Goal: Find specific page/section: Find specific page/section

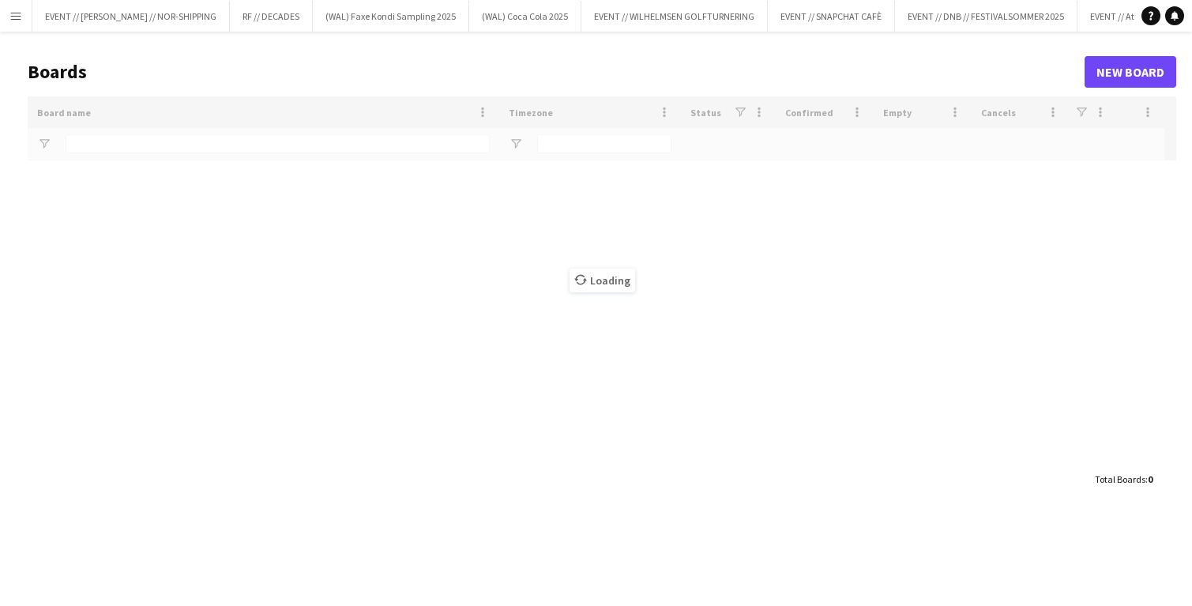
type input "******"
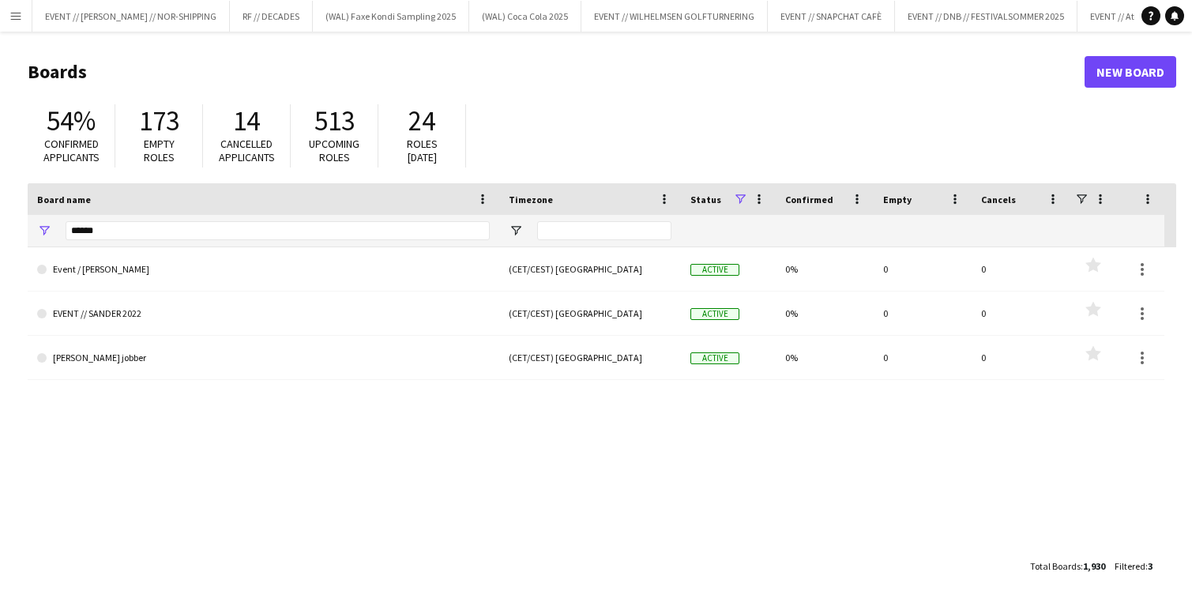
click at [13, 27] on button "Menu" at bounding box center [16, 16] width 32 height 32
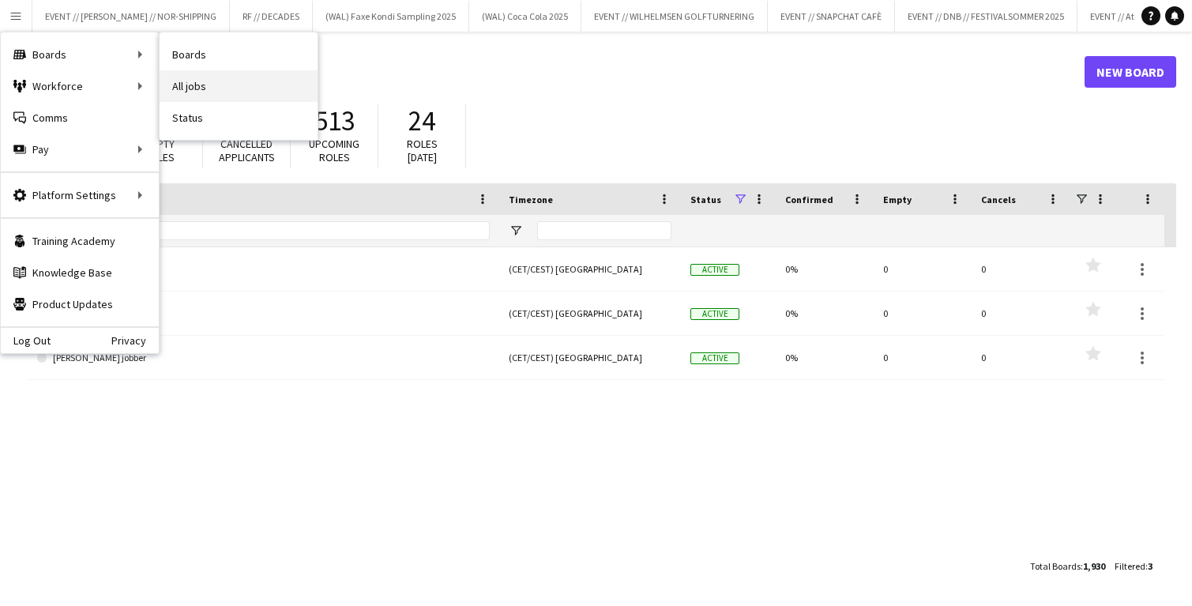
click at [220, 98] on link "All jobs" at bounding box center [238, 86] width 158 height 32
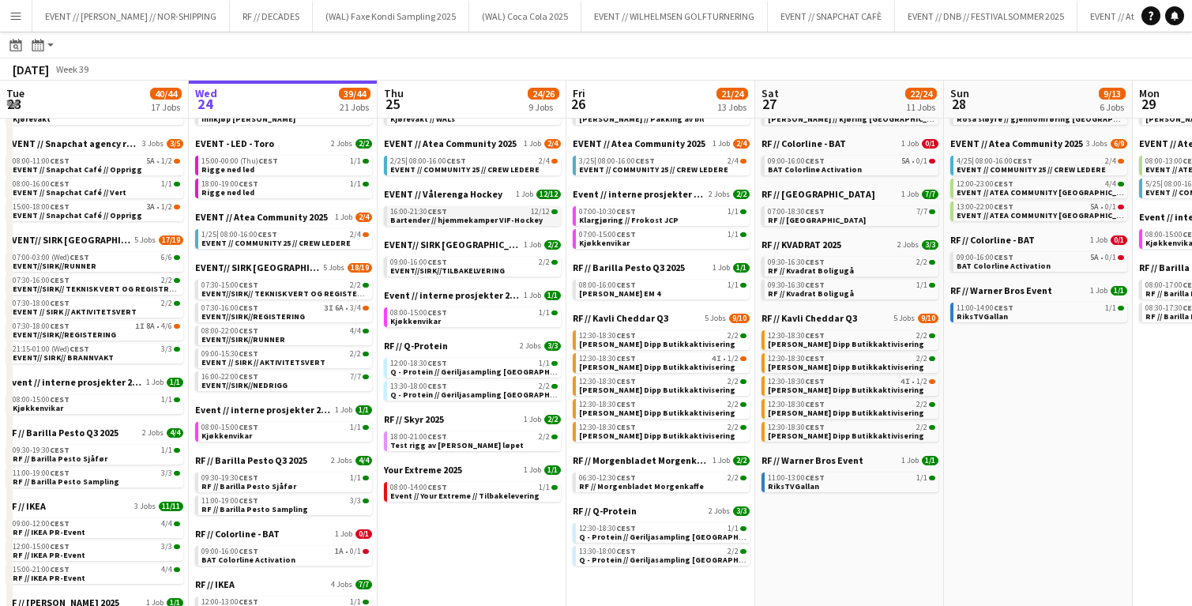
scroll to position [81, 0]
click at [466, 220] on span "Bartender // hjemmekamper VIF-Hockey" at bounding box center [466, 221] width 152 height 10
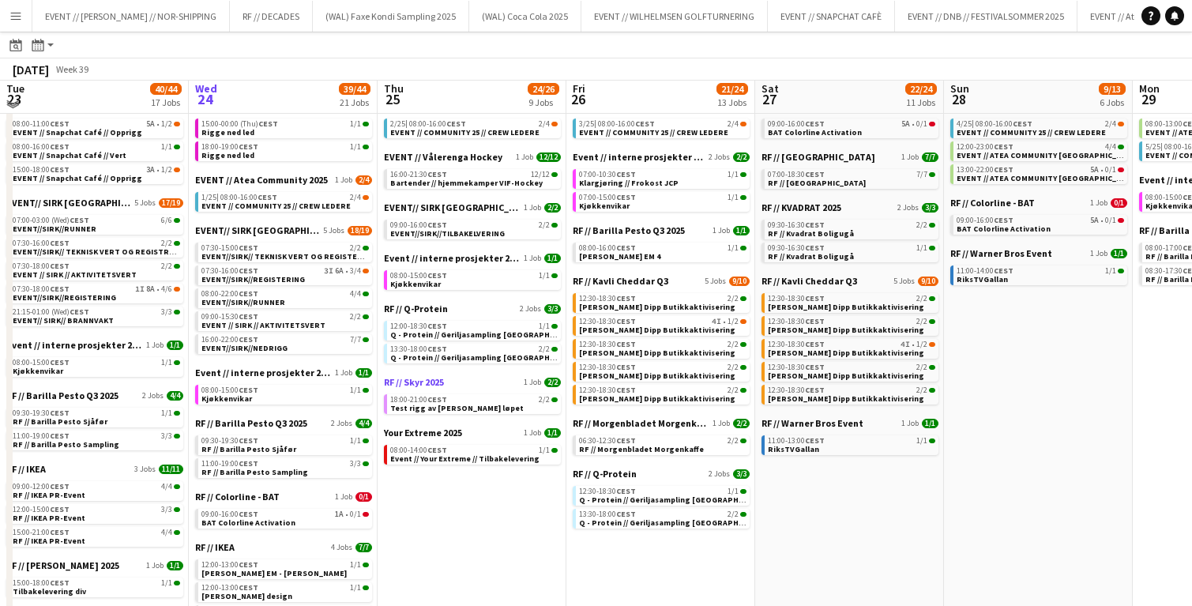
scroll to position [122, 0]
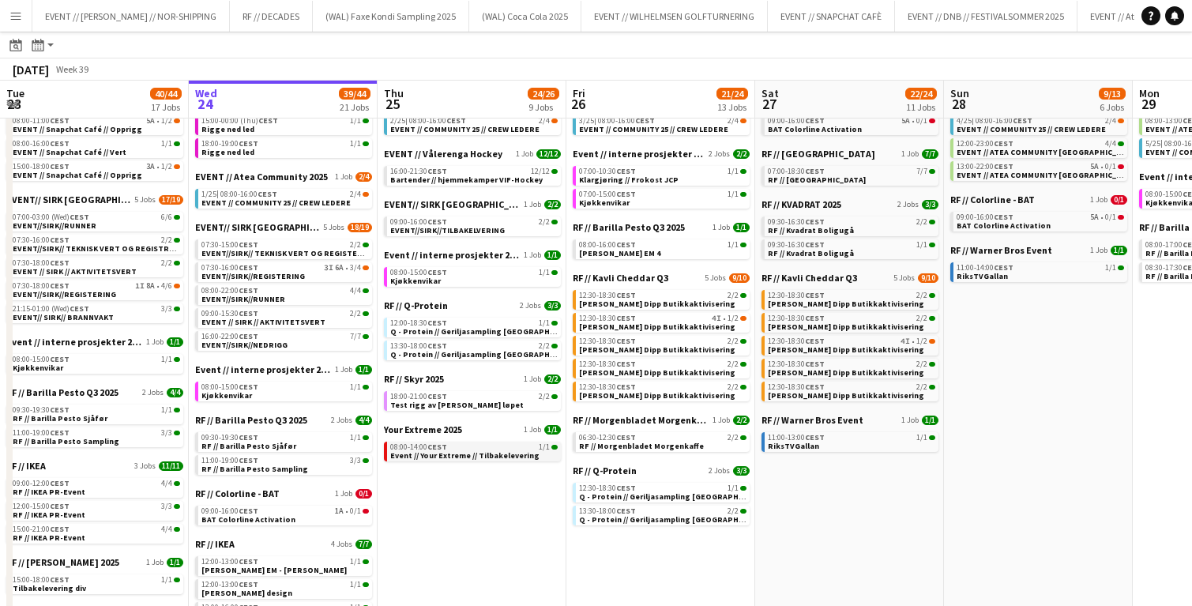
click at [488, 455] on span "Event // Your Extreme // Tilbakelevering" at bounding box center [464, 455] width 149 height 10
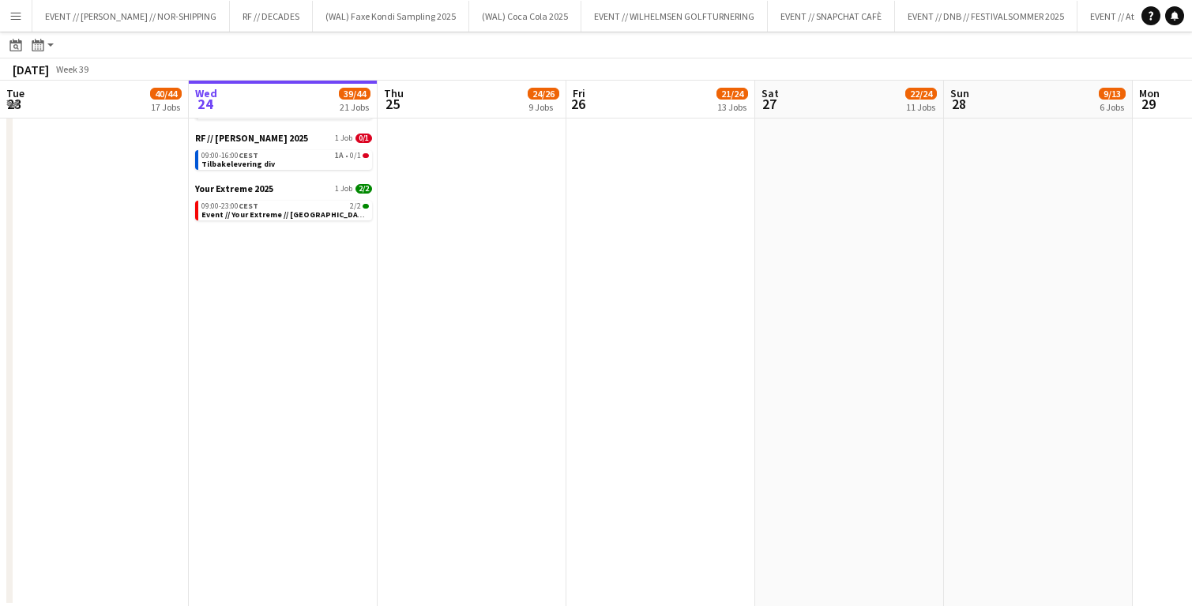
scroll to position [0, 0]
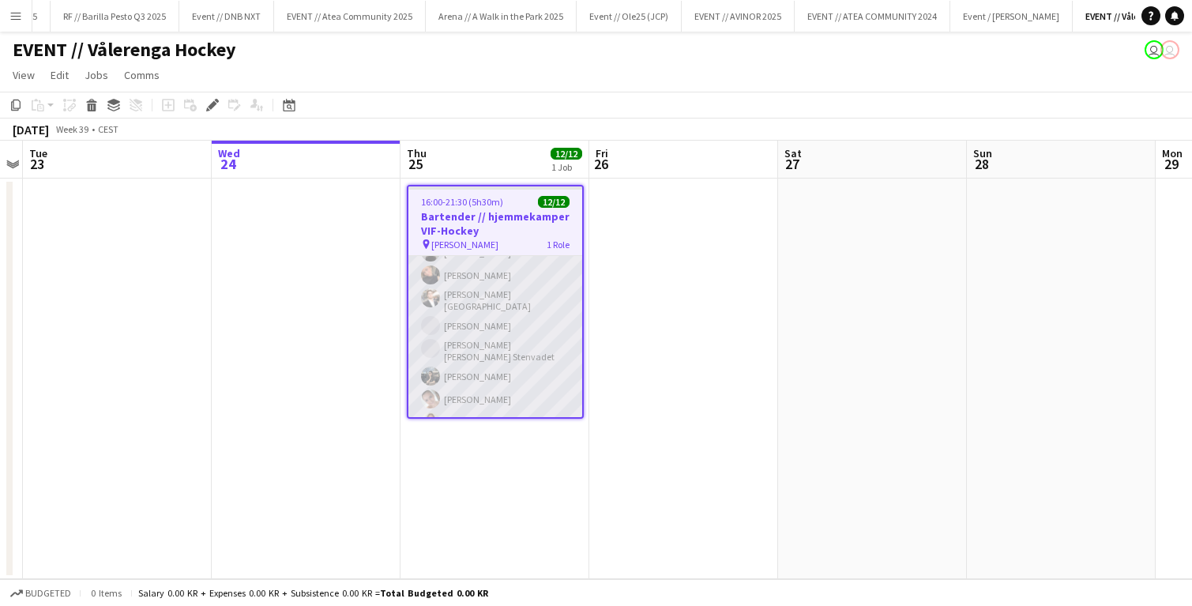
scroll to position [122, 0]
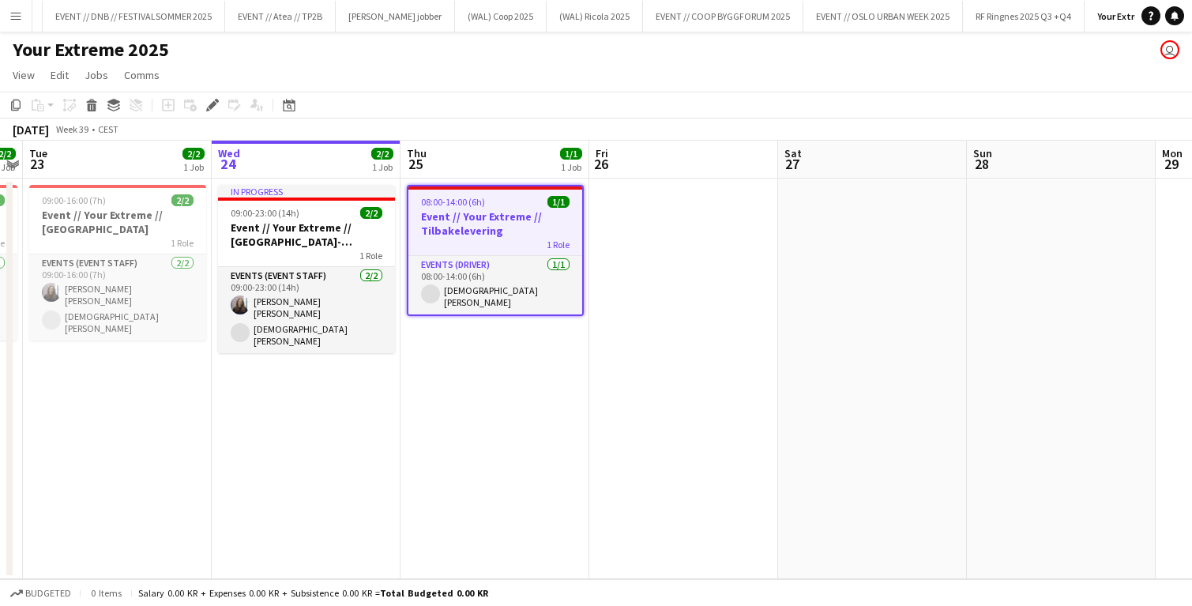
scroll to position [0, 853]
